Goal: Check status: Check status

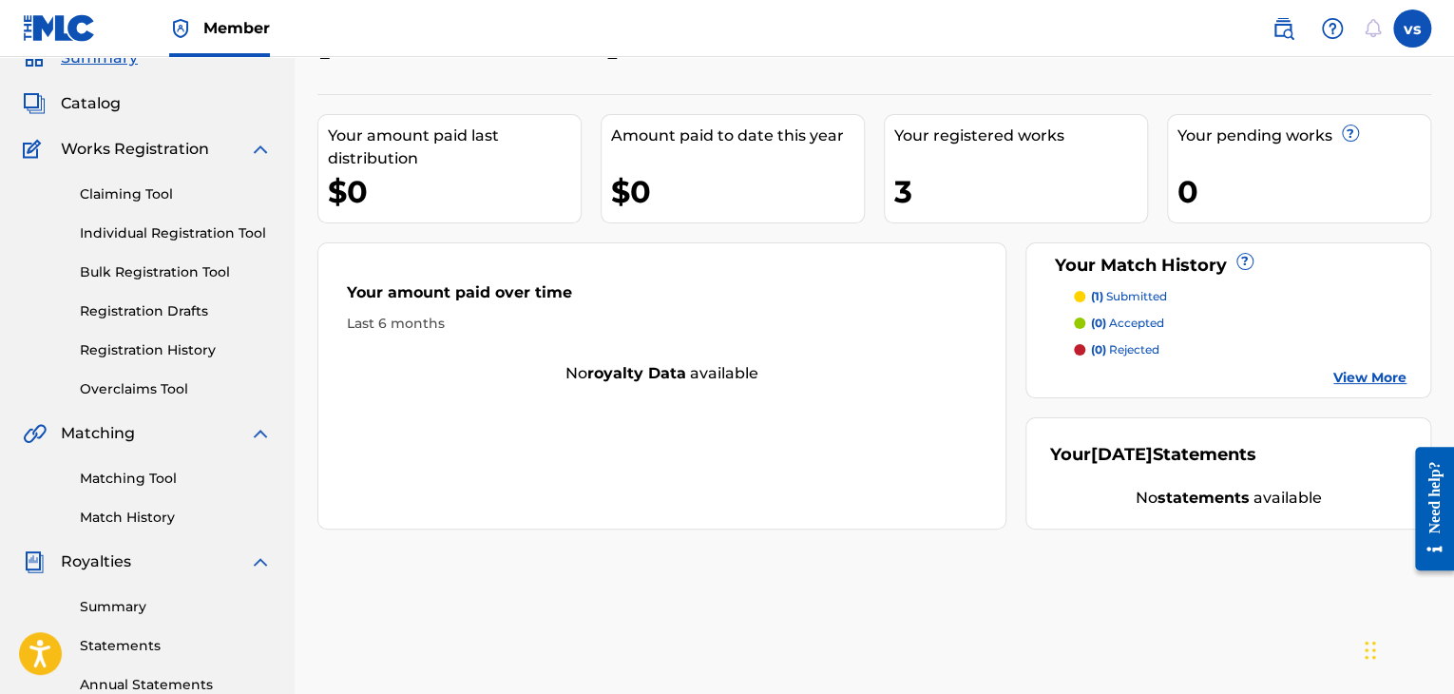
click at [1343, 376] on link "View More" at bounding box center [1369, 378] width 73 height 20
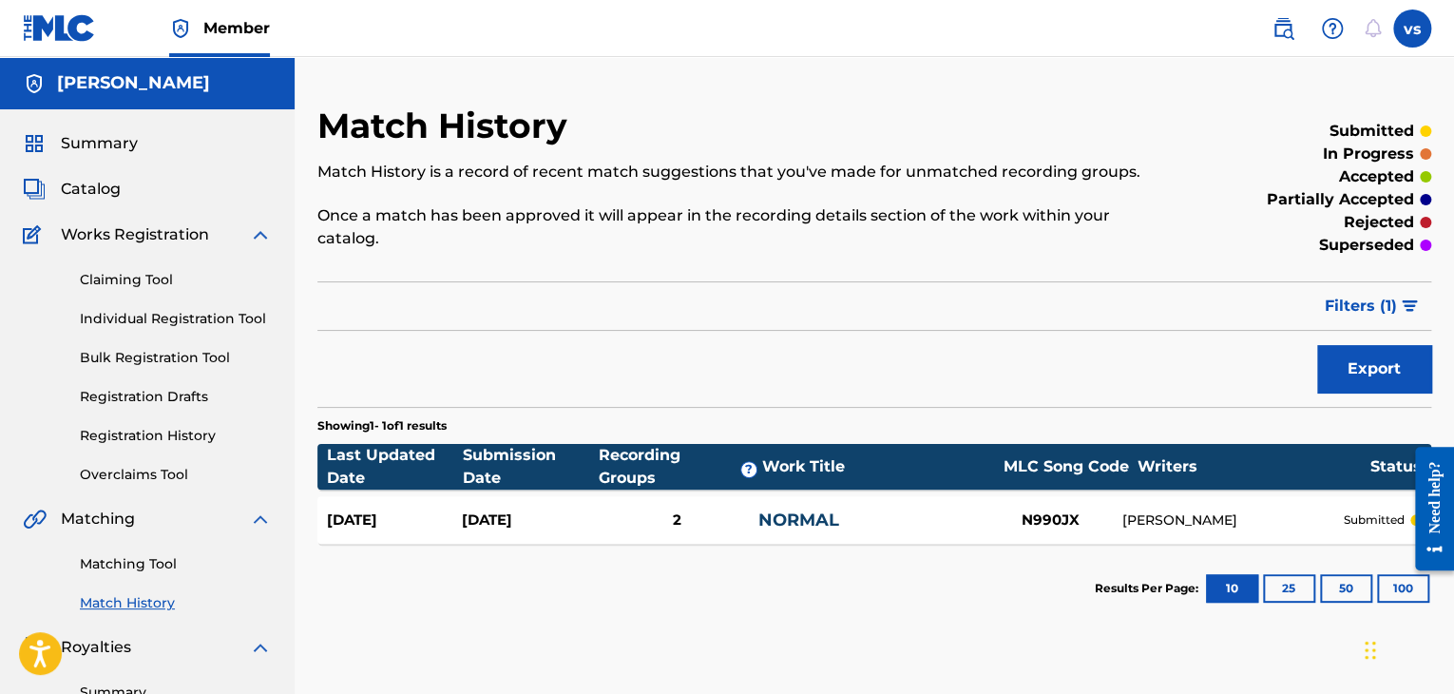
click at [657, 509] on div "2" at bounding box center [678, 520] width 162 height 22
click at [91, 151] on span "Summary" at bounding box center [99, 143] width 77 height 23
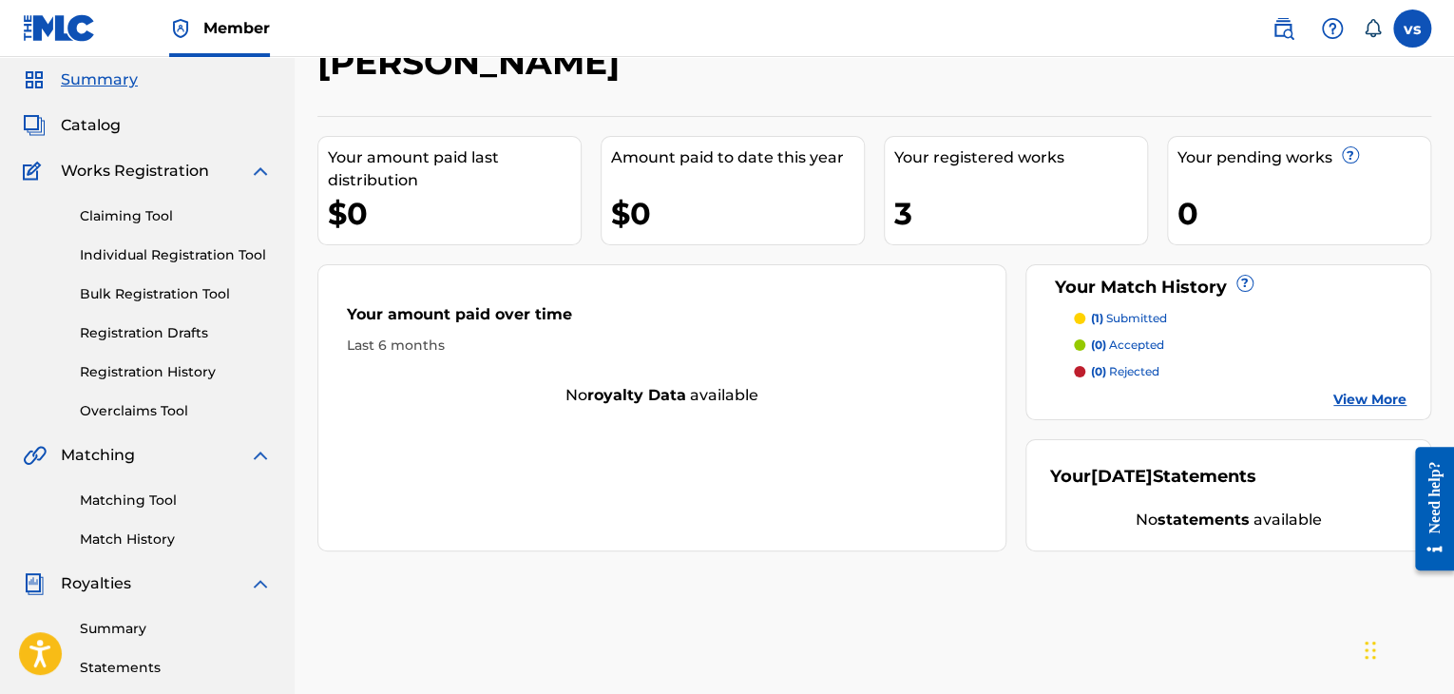
scroll to position [60, 0]
